Goal: Communication & Community: Ask a question

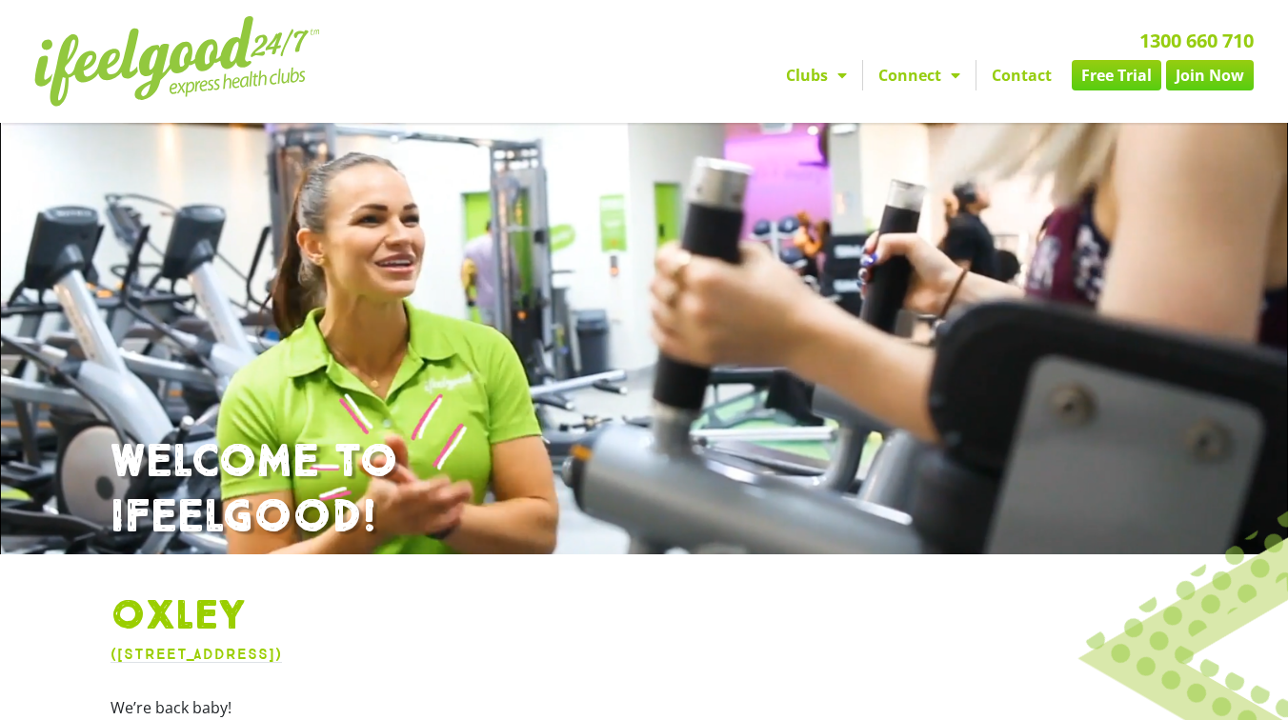
click at [1030, 72] on link "Contact" at bounding box center [1022, 75] width 91 height 30
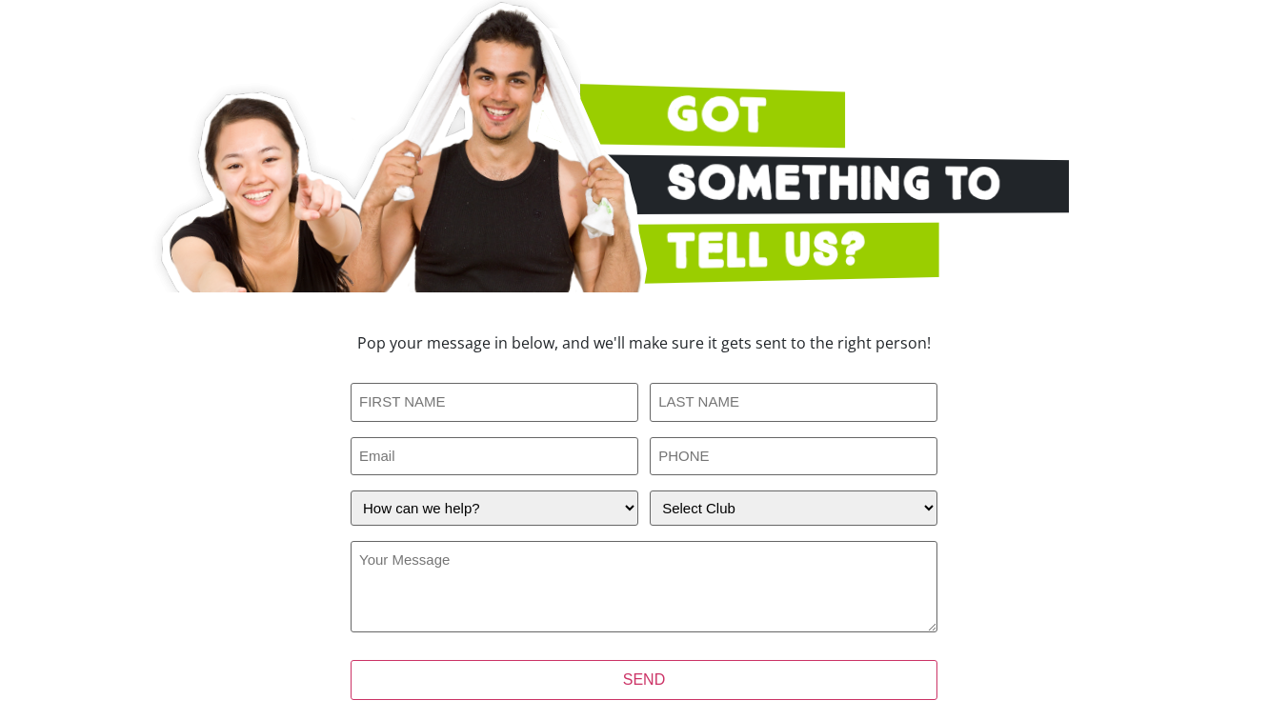
scroll to position [185, 0]
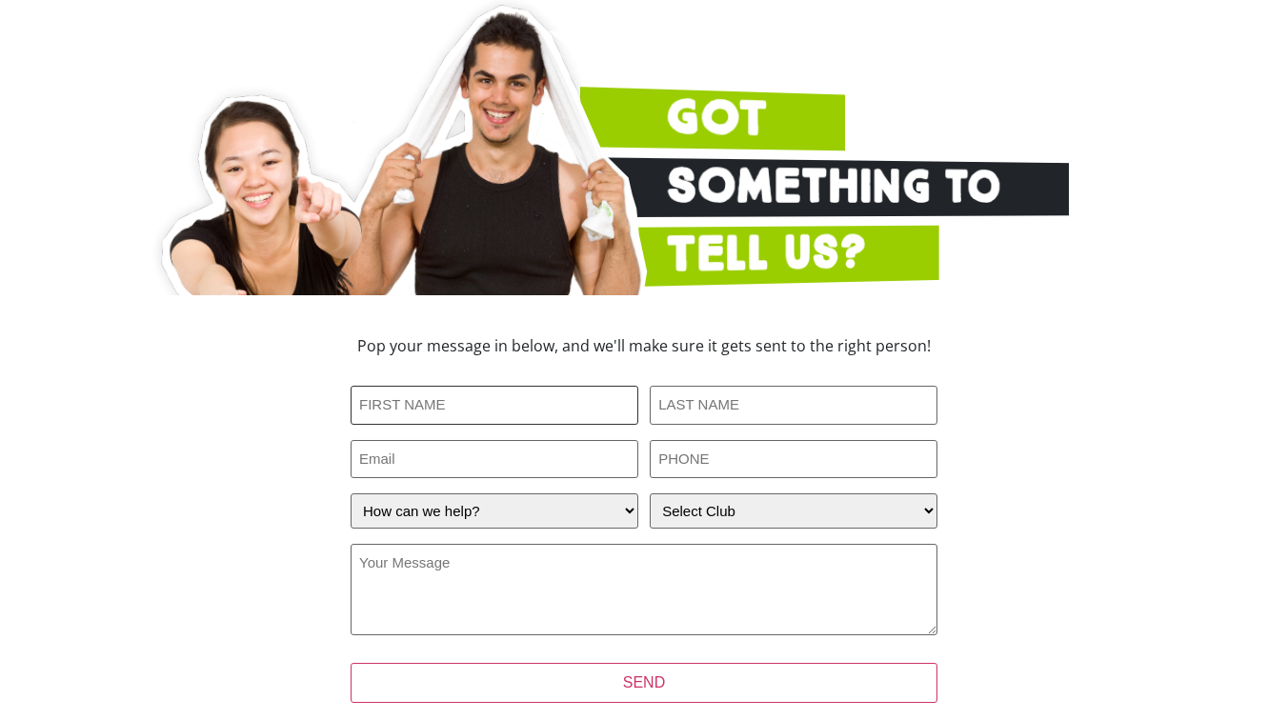
click at [385, 412] on input "First Name (Required)" at bounding box center [495, 405] width 288 height 39
type input "Barry"
type input "Earsman"
type input "barryearsman@gmail.com"
type input "0416199157"
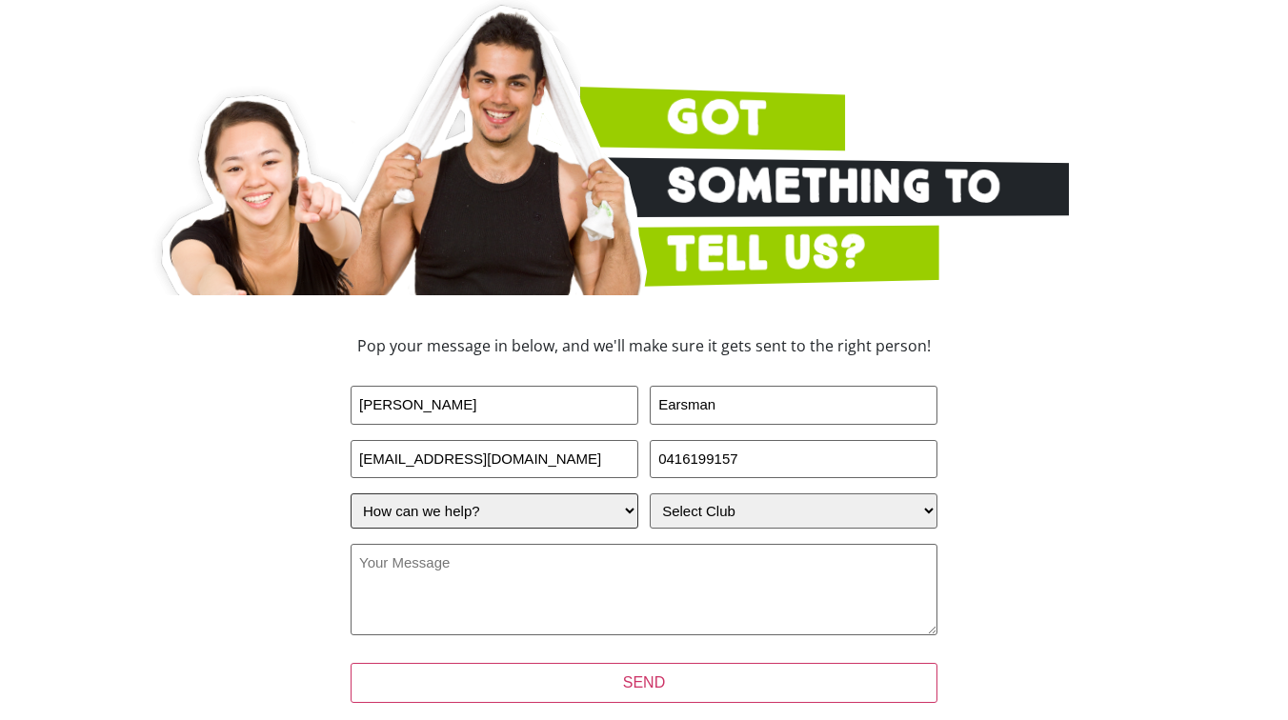
click at [429, 506] on select "How can we help? I have a question about joining I'm a current member who has a…" at bounding box center [495, 511] width 288 height 35
select select "I'm a current member who has an enquiry"
click at [351, 494] on select "How can we help? I have a question about joining I'm a current member who has a…" at bounding box center [495, 511] width 288 height 35
click at [672, 515] on select "Select Club Alexandra Hills Calamvale Coopers Plains Middle Park Oxenford Oxley…" at bounding box center [794, 511] width 288 height 35
select select "Oxley"
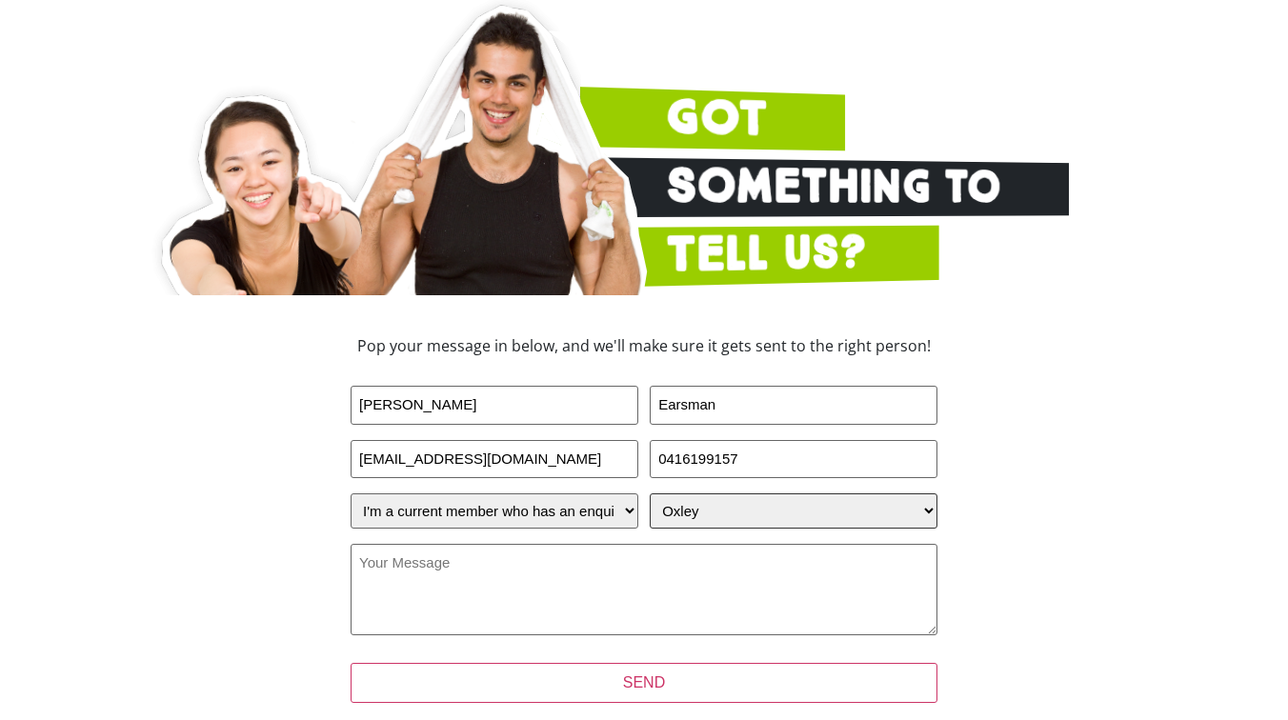
click at [650, 494] on select "Select Club Alexandra Hills Calamvale Coopers Plains Middle Park Oxenford Oxley…" at bounding box center [794, 511] width 288 height 35
click at [497, 572] on textarea "Your Message (Required)" at bounding box center [644, 589] width 587 height 91
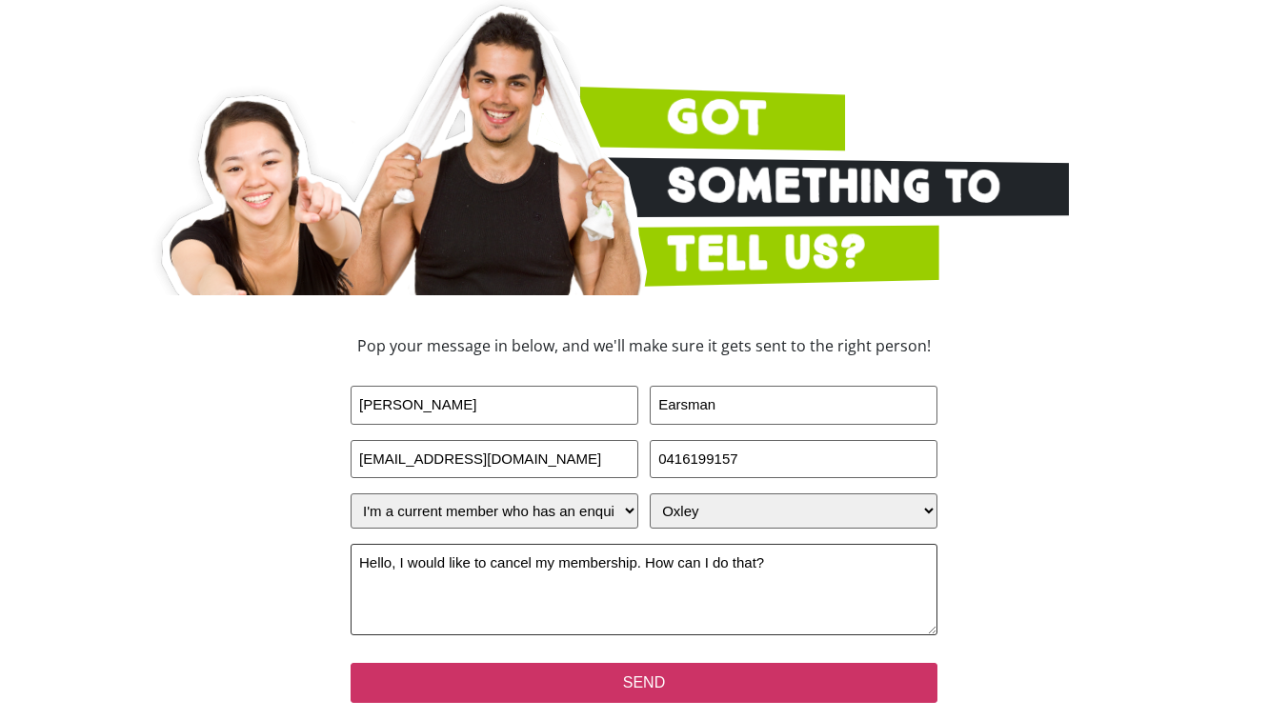
type textarea "Hello, I would like to cancel my membership. How can I do that?"
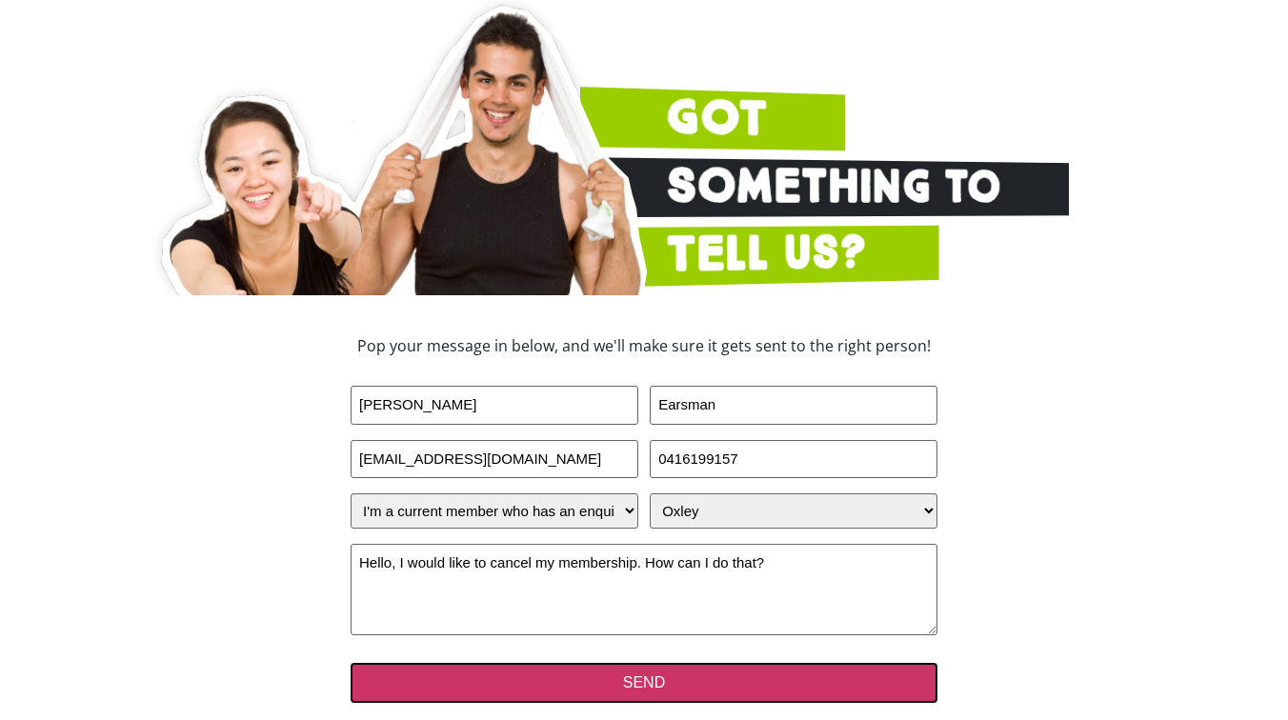
click at [451, 685] on input "SEND" at bounding box center [644, 683] width 587 height 40
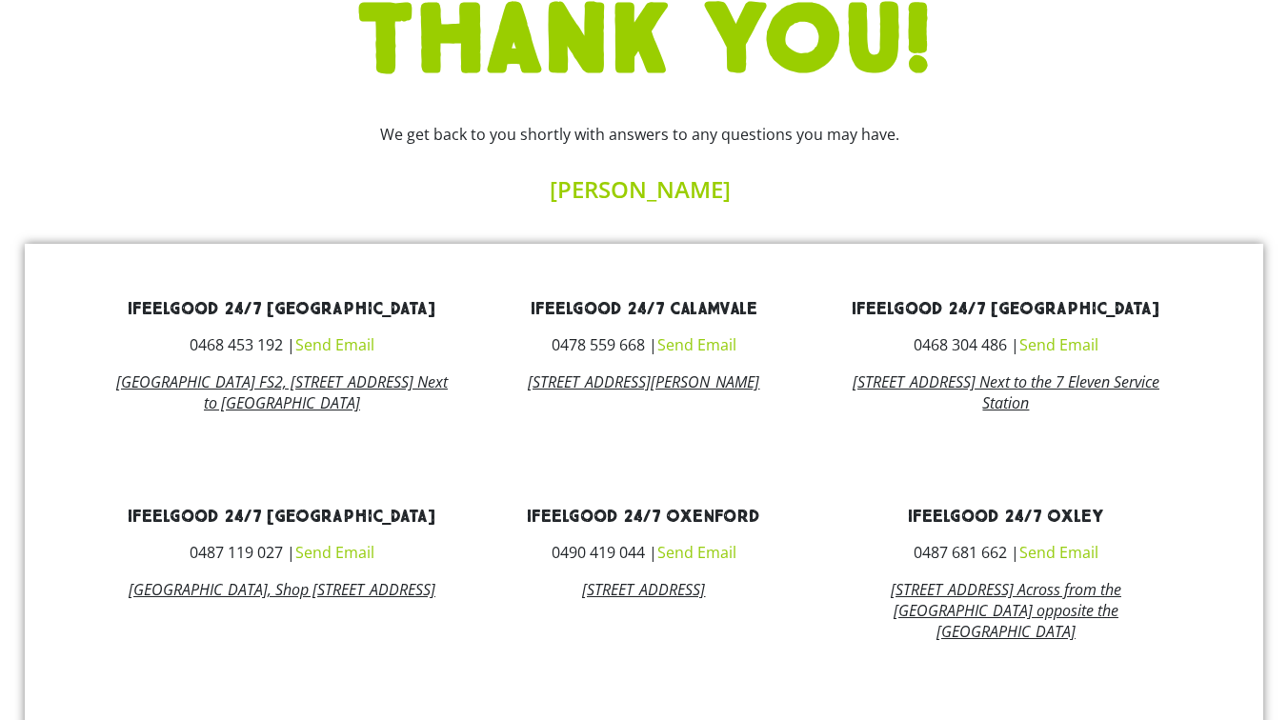
scroll to position [693, 0]
